Goal: Task Accomplishment & Management: Manage account settings

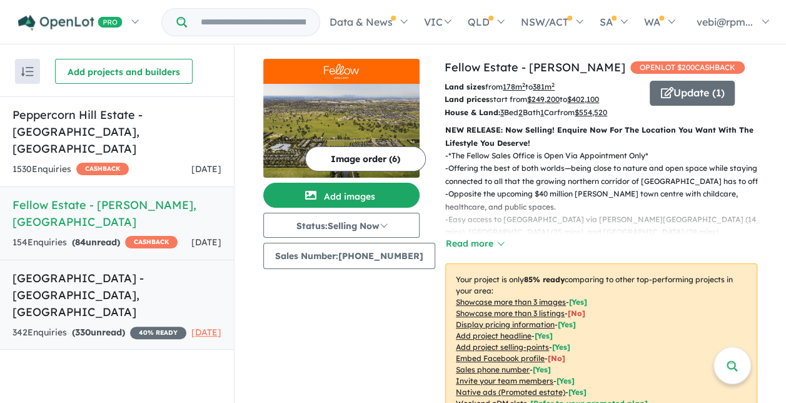
click at [136, 271] on h5 "[GEOGRAPHIC_DATA] - [GEOGRAPHIC_DATA] , [GEOGRAPHIC_DATA]" at bounding box center [117, 294] width 209 height 51
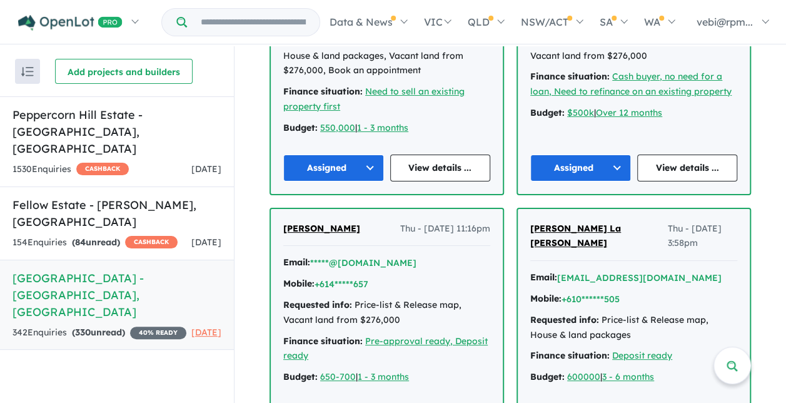
scroll to position [426, 0]
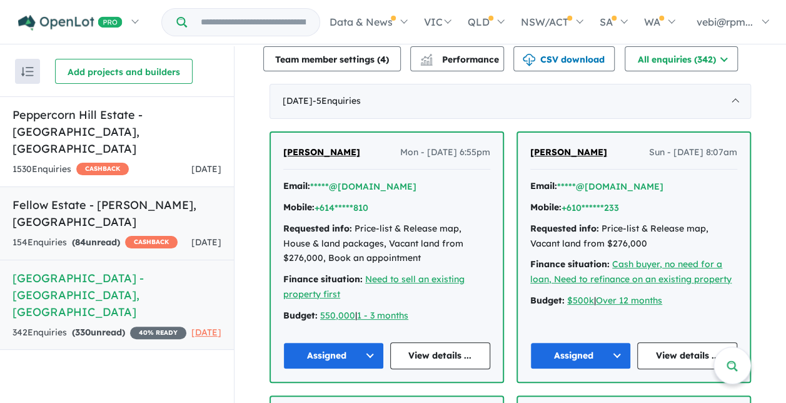
click at [138, 235] on div "154 Enquir ies ( 84 unread) CASHBACK" at bounding box center [95, 242] width 165 height 15
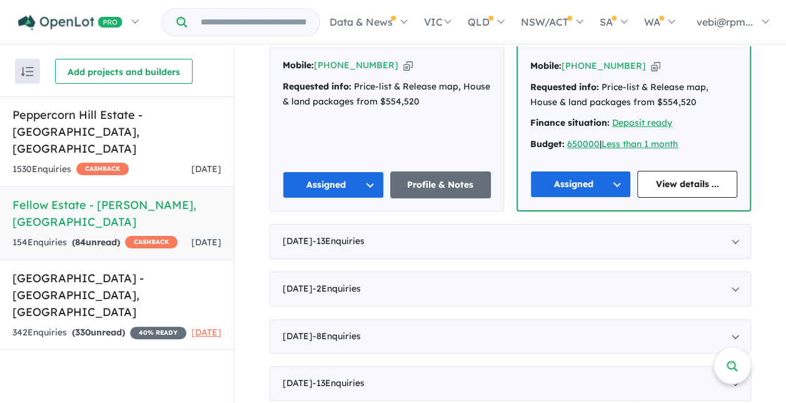
scroll to position [938, 0]
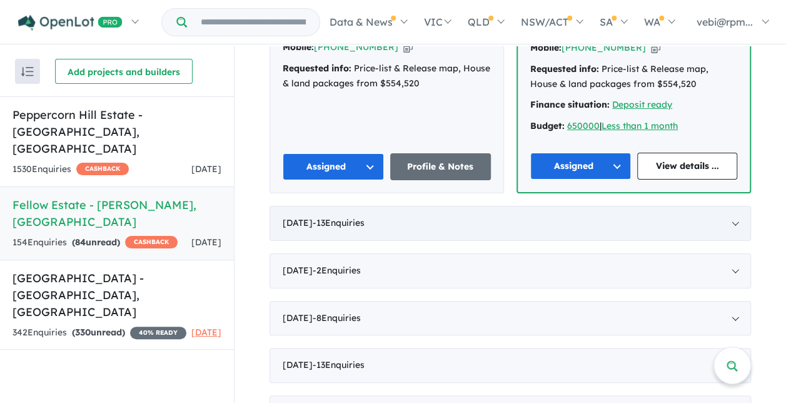
click at [364, 217] on span "- 13 Enquir ies ( 0 unread)" at bounding box center [339, 222] width 52 height 11
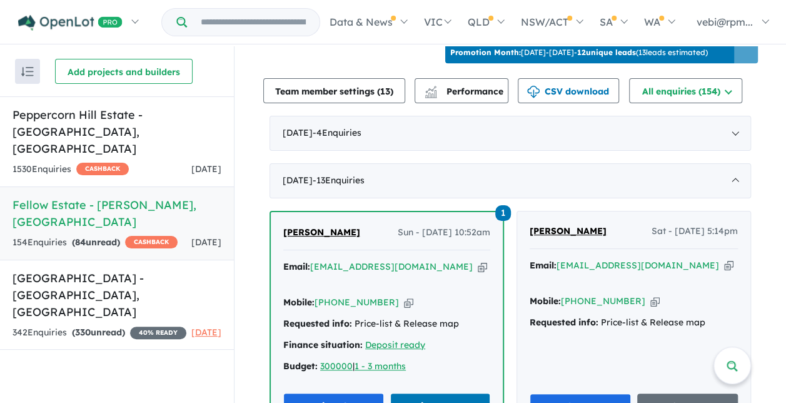
scroll to position [287, 0]
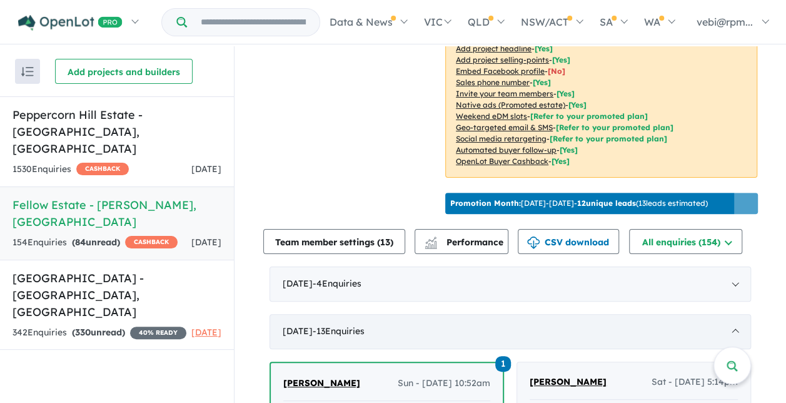
click at [732, 335] on div "September 2025 - 13 Enquir ies ( 0 unread)" at bounding box center [509, 331] width 481 height 35
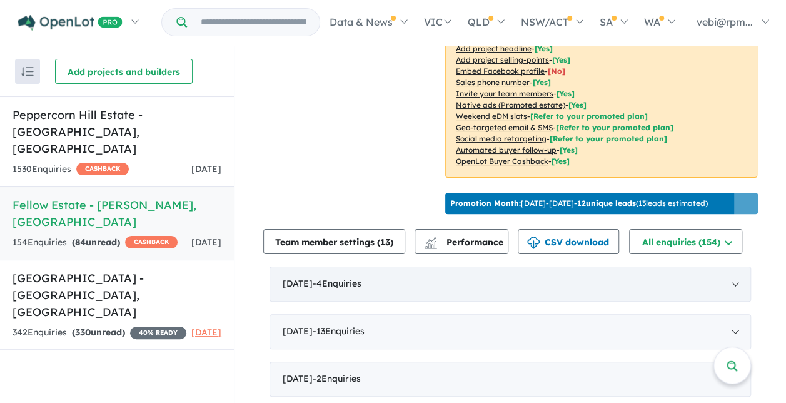
click at [471, 279] on div "October 2025 - 4 Enquir ies ( 0 unread)" at bounding box center [509, 283] width 481 height 35
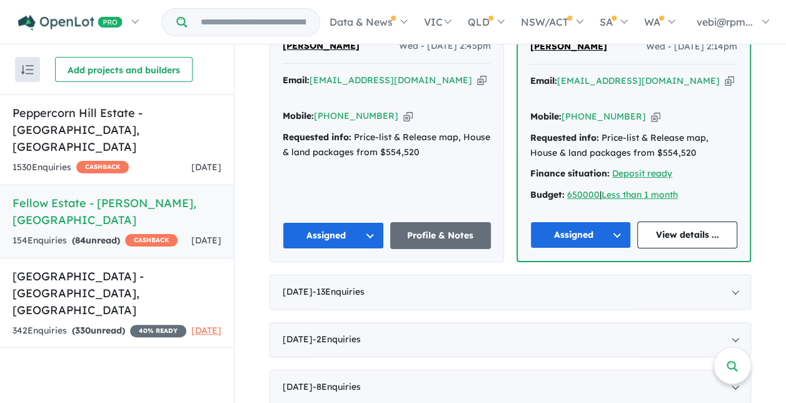
scroll to position [849, 0]
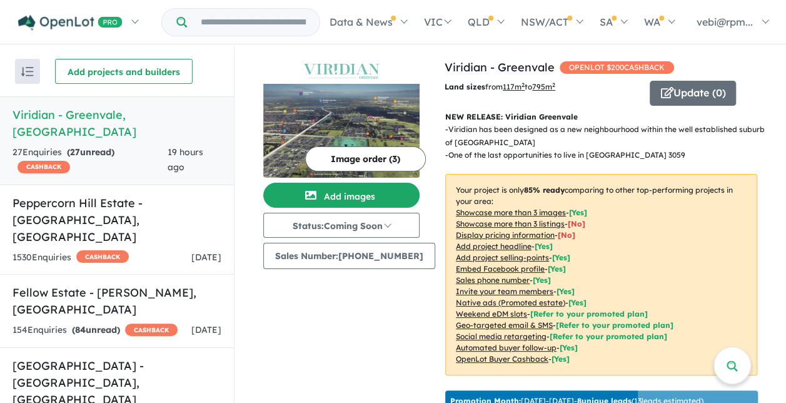
click at [109, 146] on strong "( 27 unread)" at bounding box center [91, 151] width 48 height 11
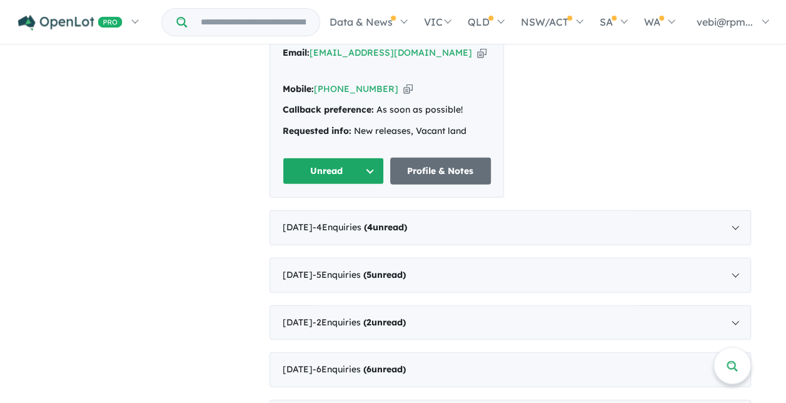
scroll to position [1583, 0]
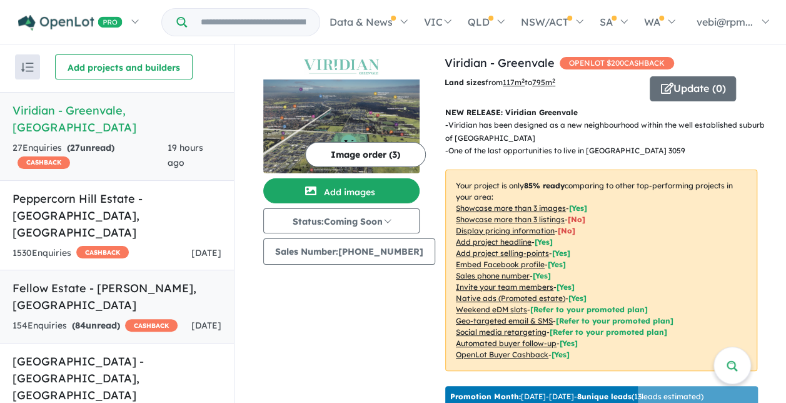
scroll to position [0, 0]
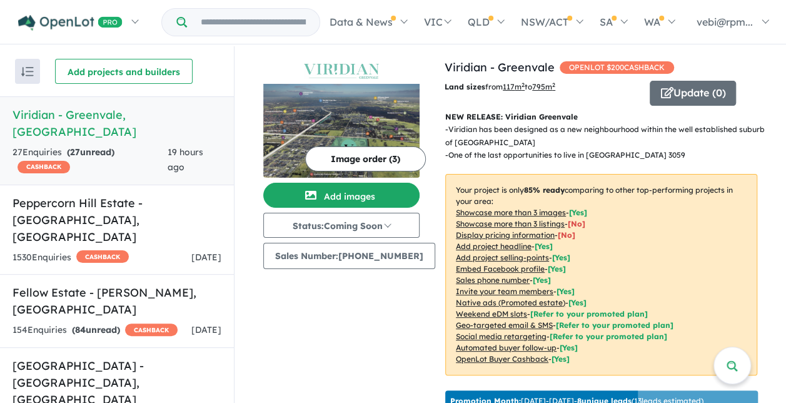
click at [46, 48] on div "Recent enquiries first Most unread enquiries first Most enquiries first By name…" at bounding box center [117, 71] width 234 height 50
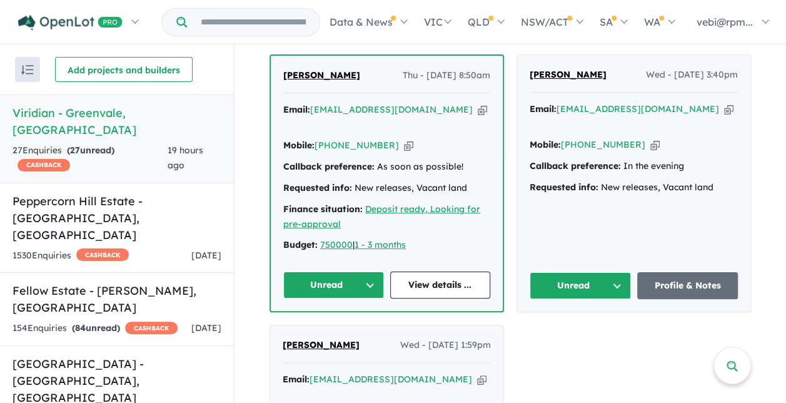
scroll to position [1581, 0]
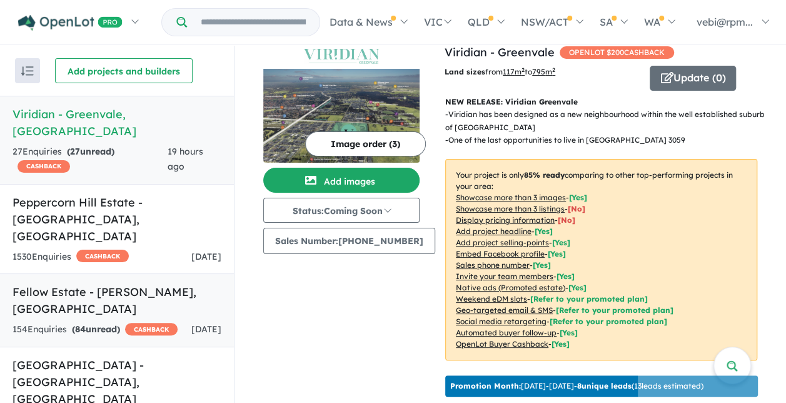
scroll to position [0, 0]
